Goal: Information Seeking & Learning: Understand process/instructions

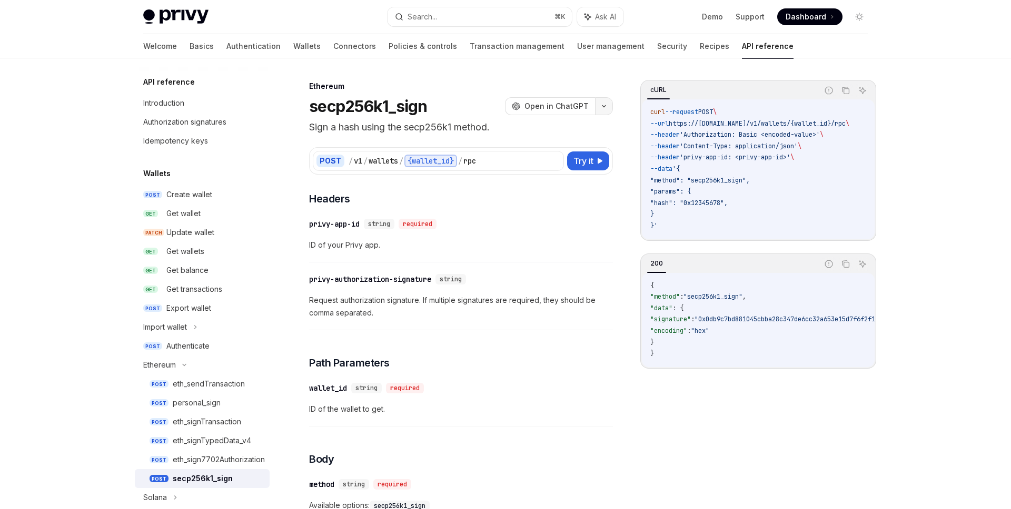
click at [605, 104] on icon "button" at bounding box center [603, 106] width 13 height 4
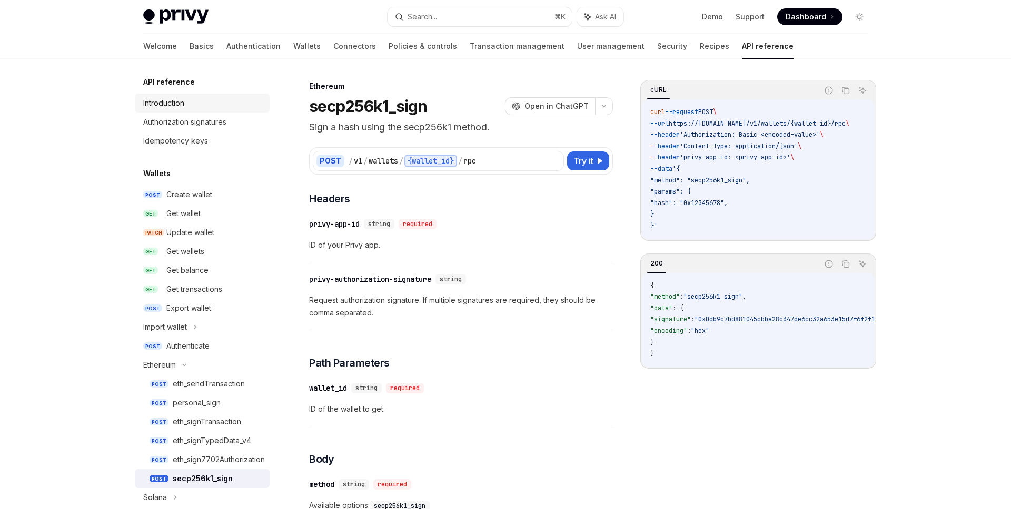
click at [179, 94] on link "Introduction" at bounding box center [202, 103] width 135 height 19
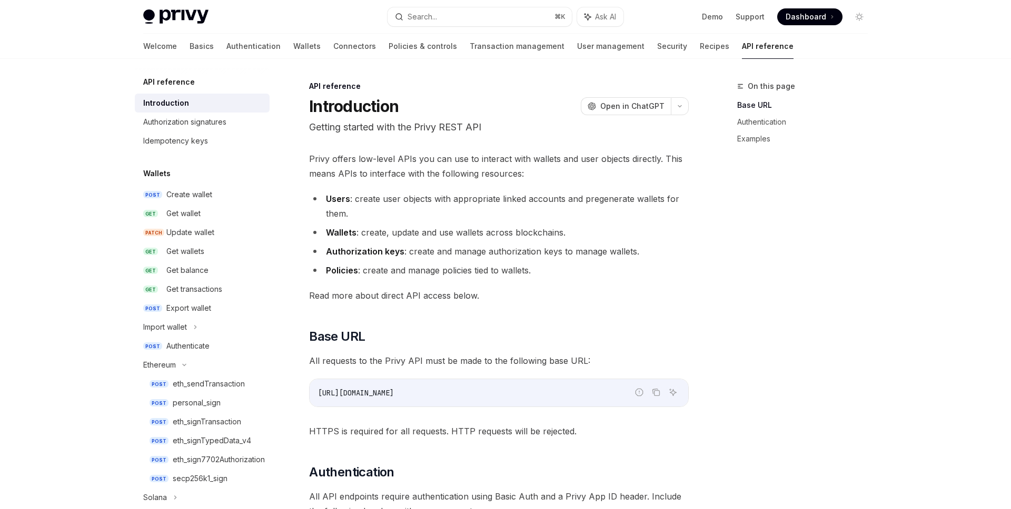
click at [241, 47] on div "Welcome Basics Authentication Wallets Connectors Policies & controls Transactio…" at bounding box center [468, 46] width 650 height 25
click at [293, 47] on link "Wallets" at bounding box center [306, 46] width 27 height 25
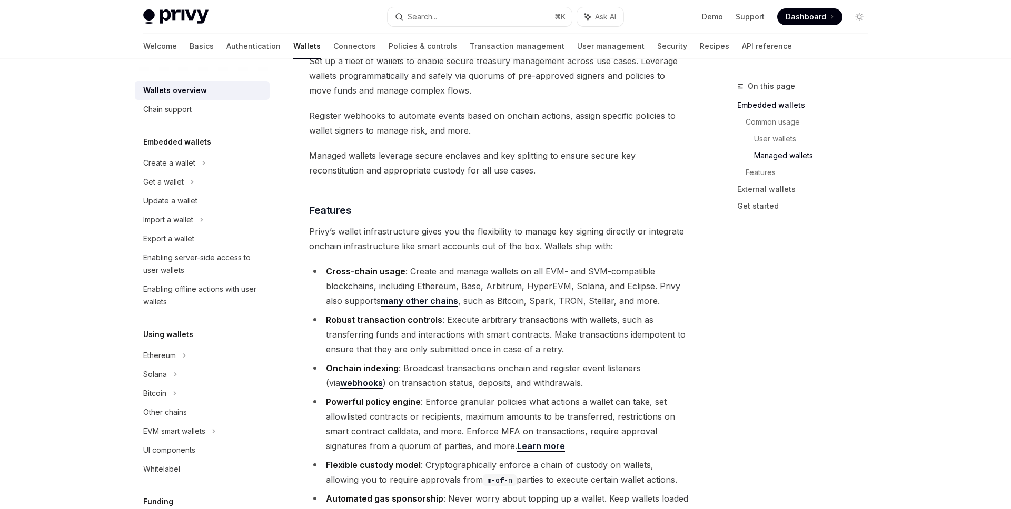
scroll to position [1034, 0]
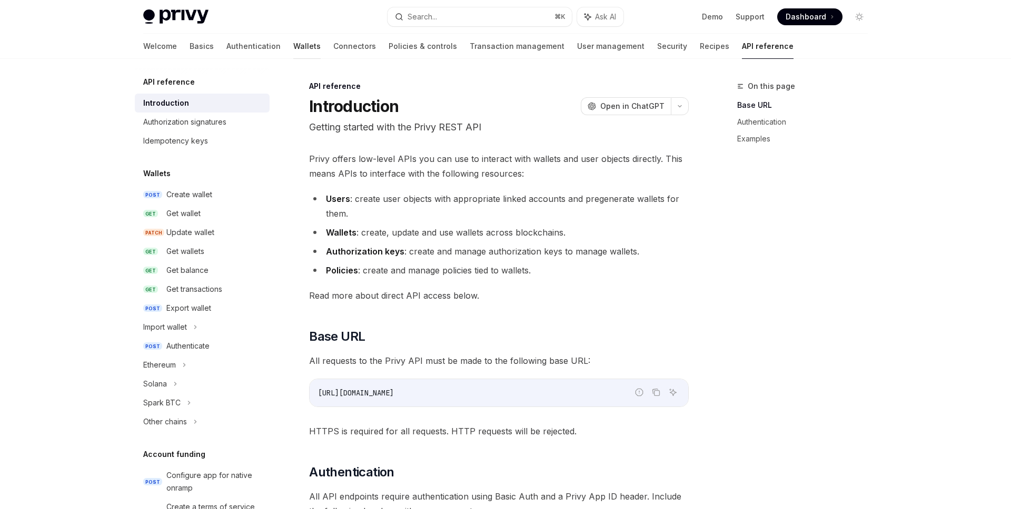
click at [293, 48] on link "Wallets" at bounding box center [306, 46] width 27 height 25
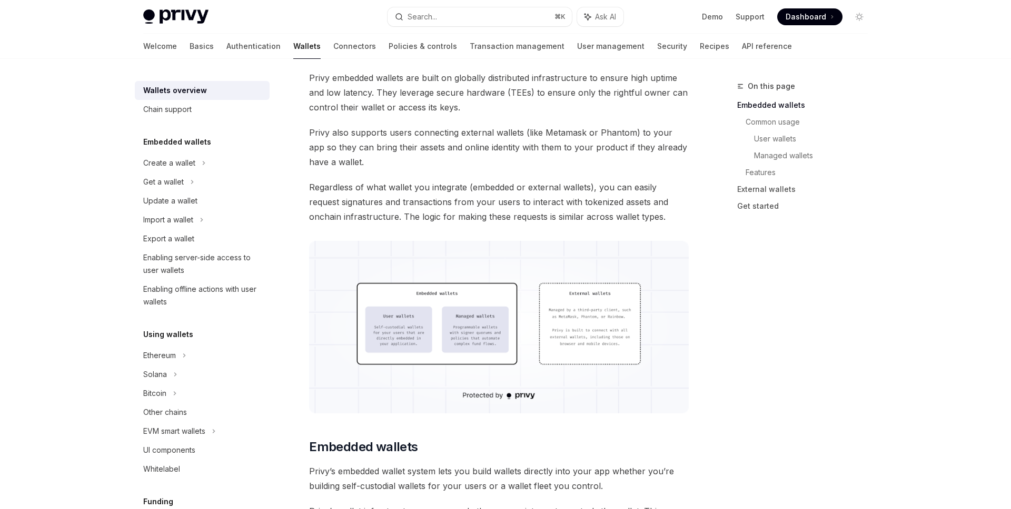
scroll to position [213, 0]
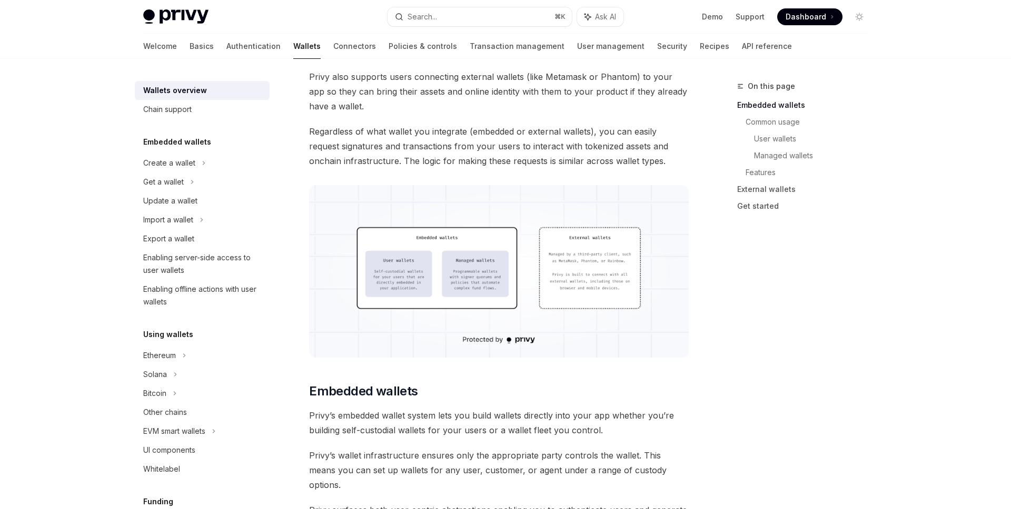
click at [449, 245] on img at bounding box center [498, 271] width 379 height 173
click at [802, 21] on span "Dashboard" at bounding box center [805, 17] width 41 height 11
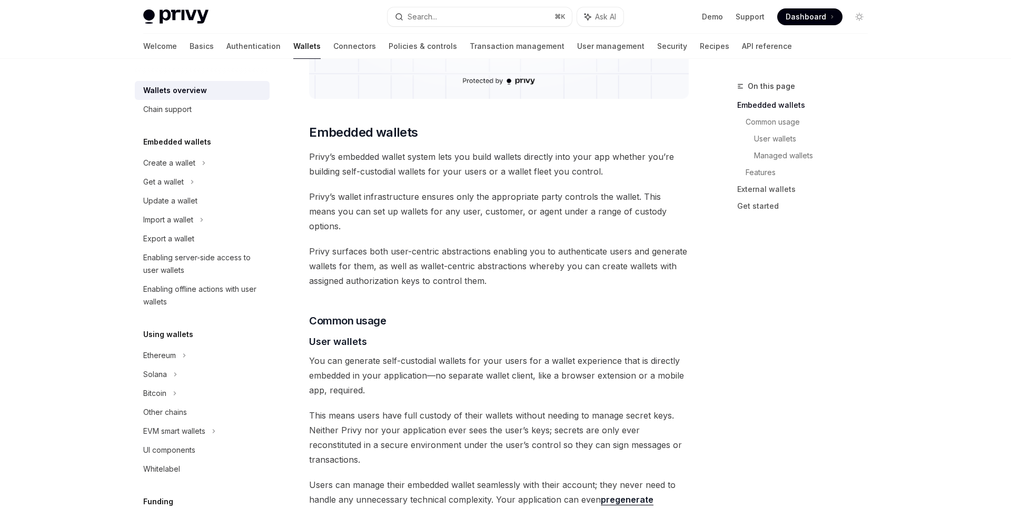
scroll to position [527, 0]
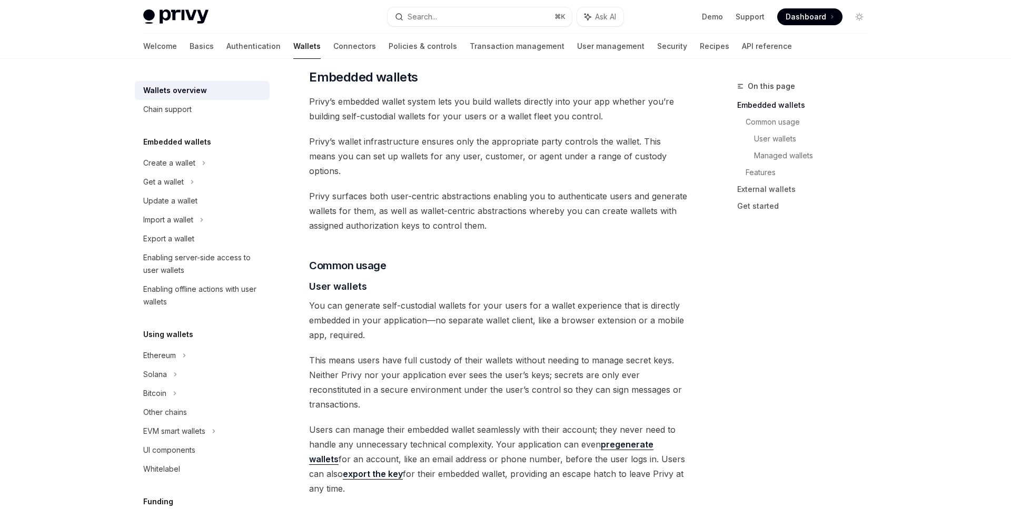
type textarea "*"
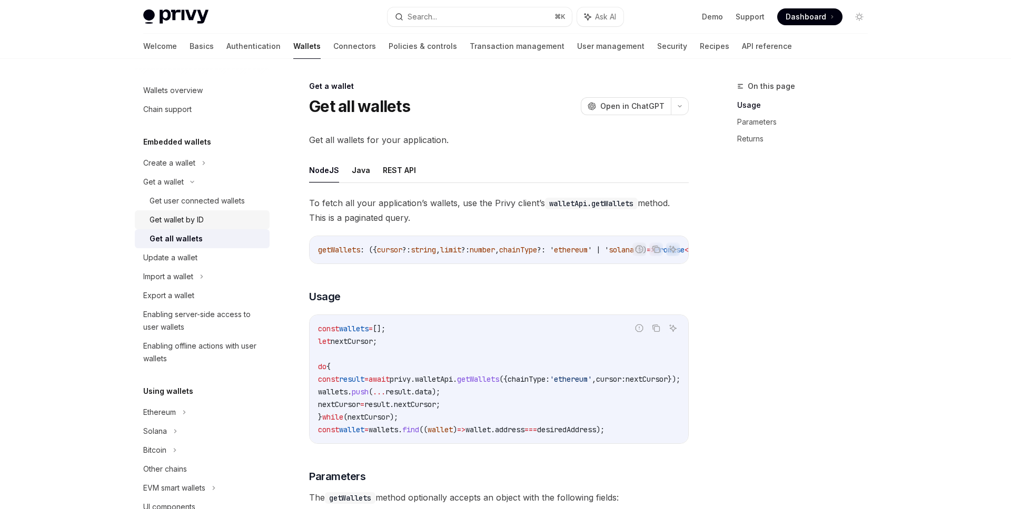
click at [207, 217] on div "Get wallet by ID" at bounding box center [206, 220] width 114 height 13
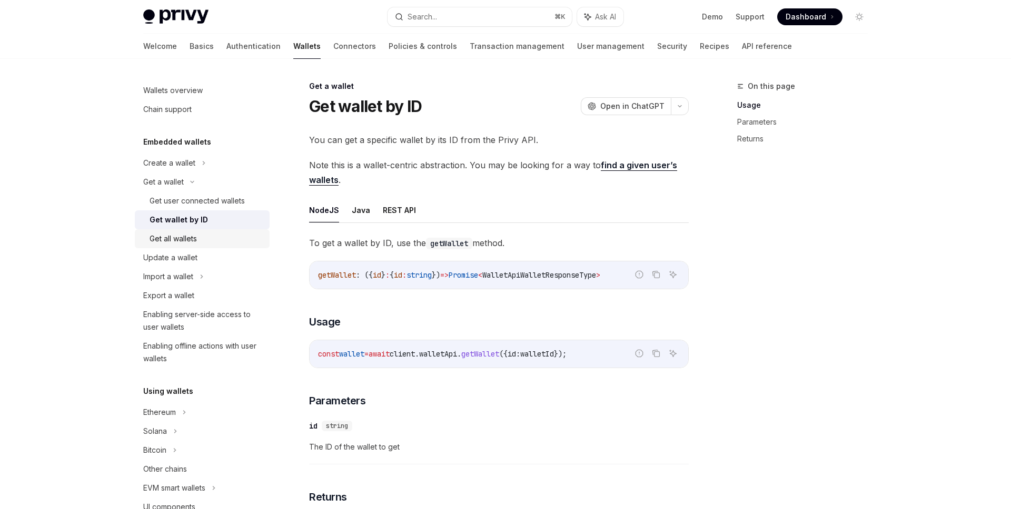
click at [203, 234] on div "Get all wallets" at bounding box center [206, 239] width 114 height 13
type textarea "*"
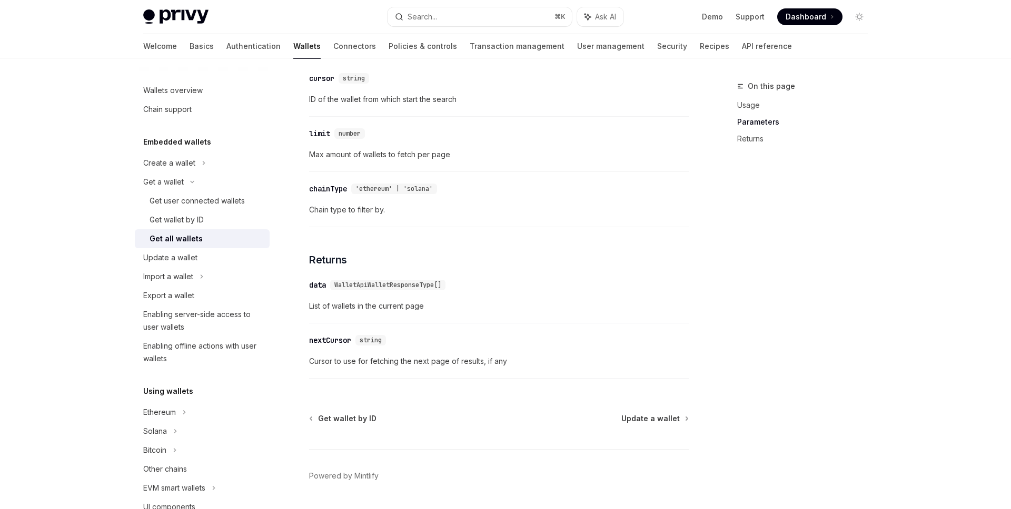
scroll to position [488, 0]
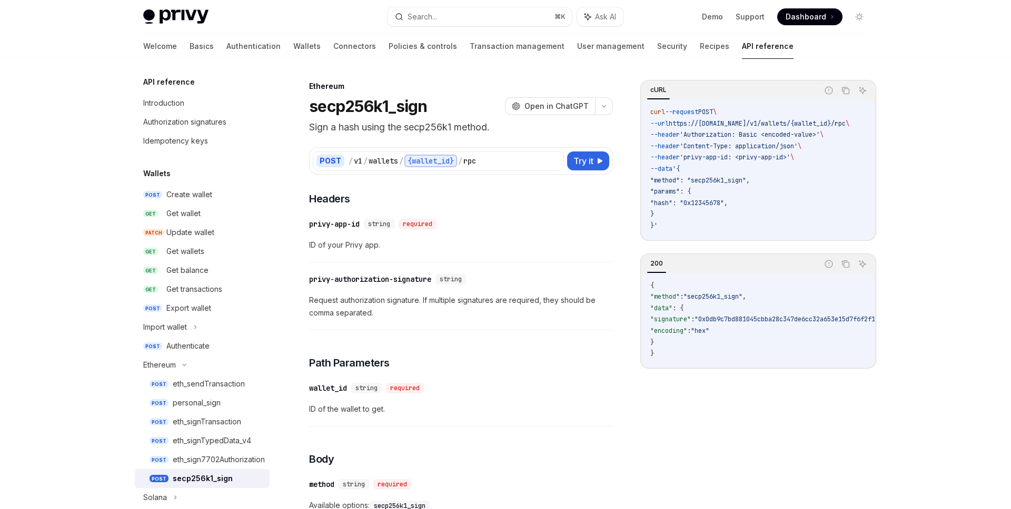
scroll to position [6, 0]
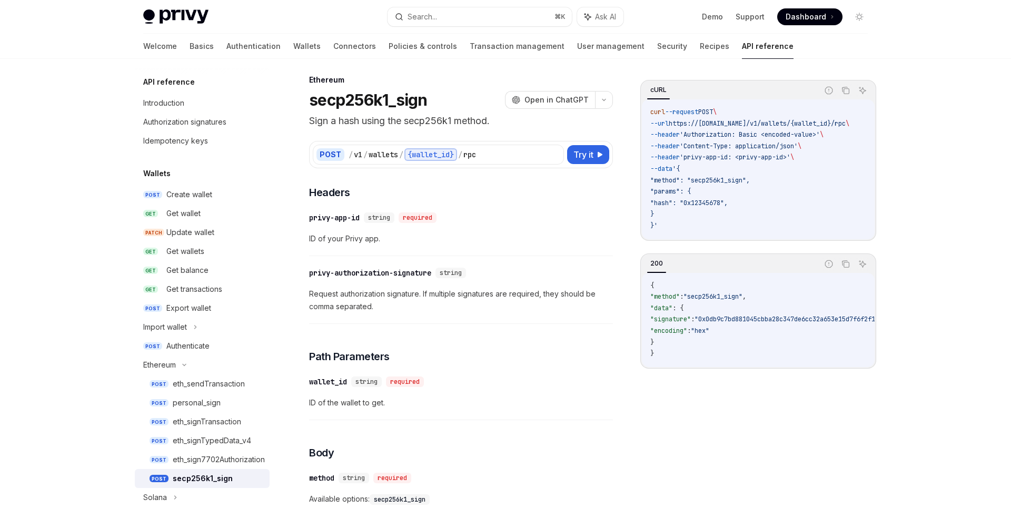
click at [357, 105] on h1 "secp256k1_sign" at bounding box center [368, 100] width 118 height 19
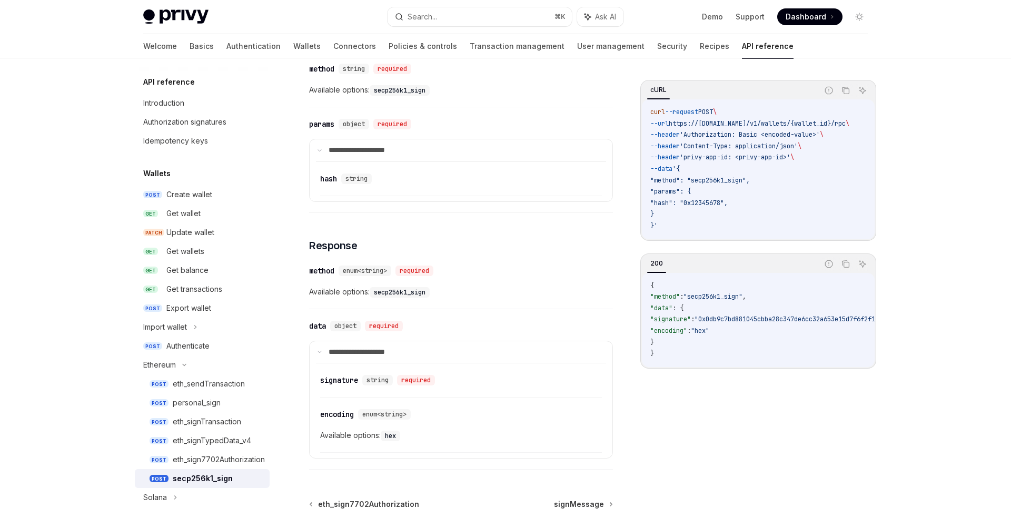
scroll to position [533, 0]
